Goal: Task Accomplishment & Management: Manage account settings

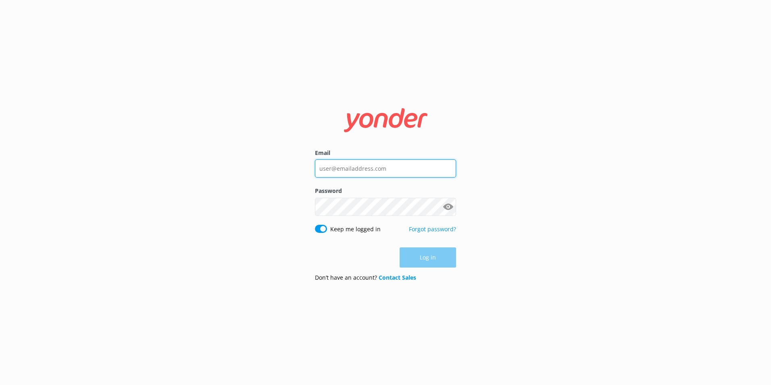
type input "alanna.congdon@gagemarine.com"
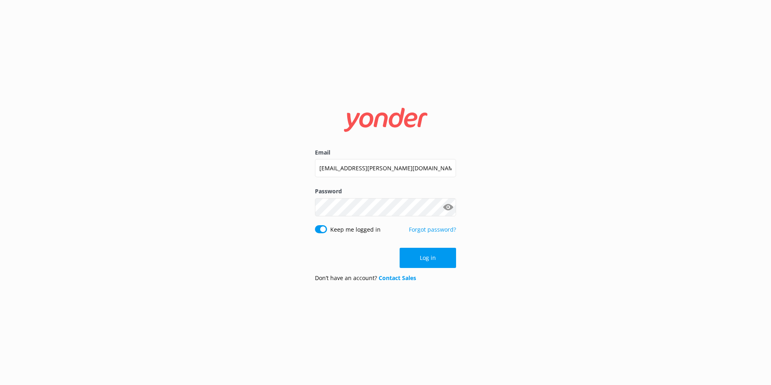
click at [435, 261] on button "Log in" at bounding box center [428, 258] width 56 height 20
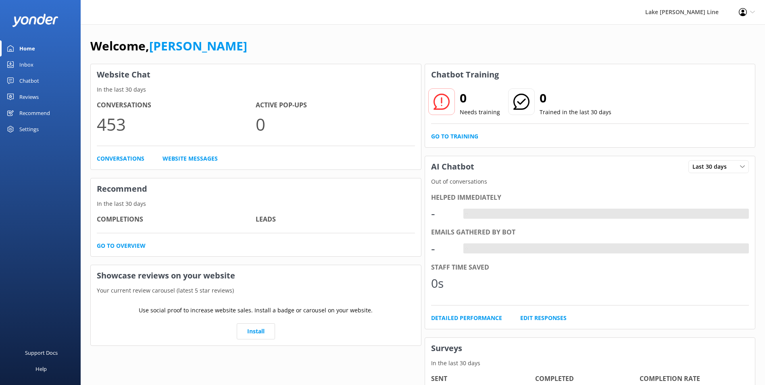
click at [27, 130] on div "Settings" at bounding box center [28, 129] width 19 height 16
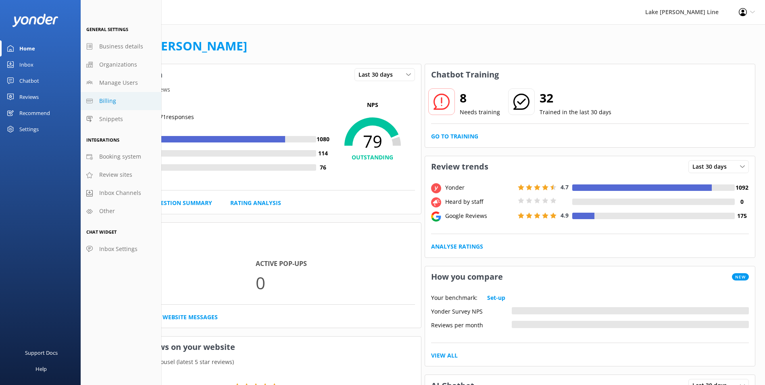
click at [108, 101] on span "Billing" at bounding box center [107, 100] width 17 height 9
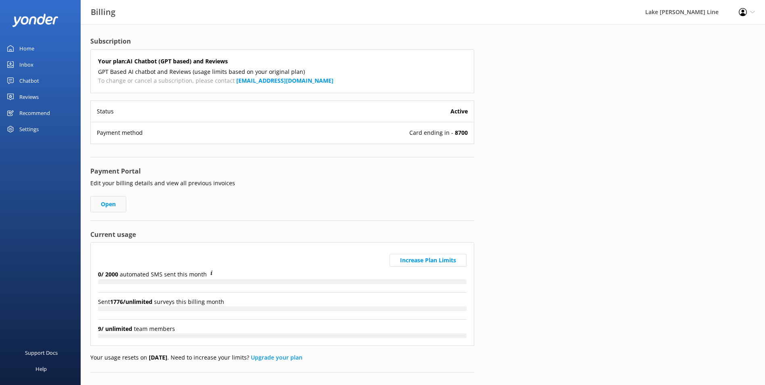
click at [108, 203] on link "Open" at bounding box center [108, 204] width 36 height 16
